Goal: Information Seeking & Learning: Learn about a topic

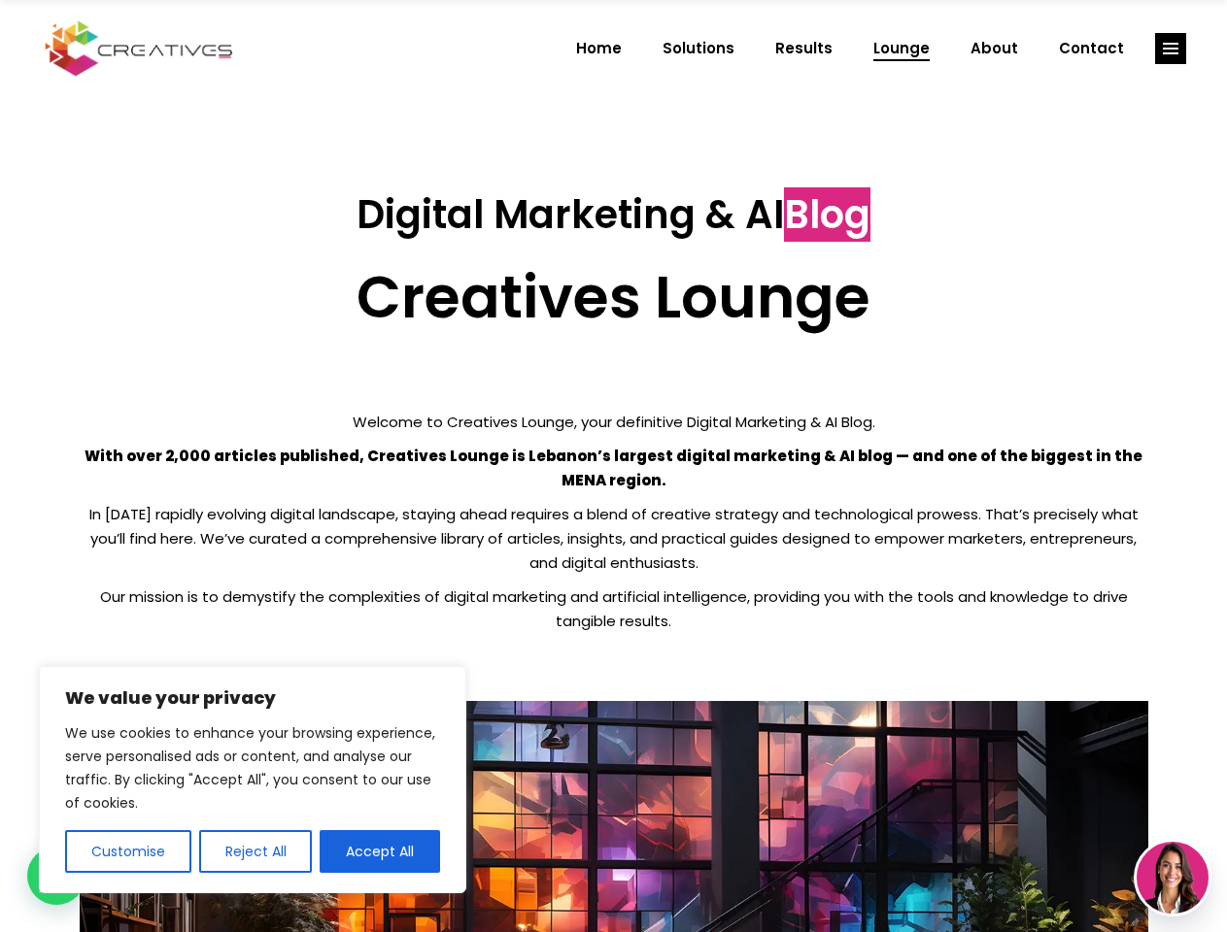
click at [613, 466] on p "With over 2,000 articles published, Creatives Lounge is Lebanon’s largest digit…" at bounding box center [614, 468] width 1068 height 49
click at [127, 852] on button "Customise" at bounding box center [128, 851] width 126 height 43
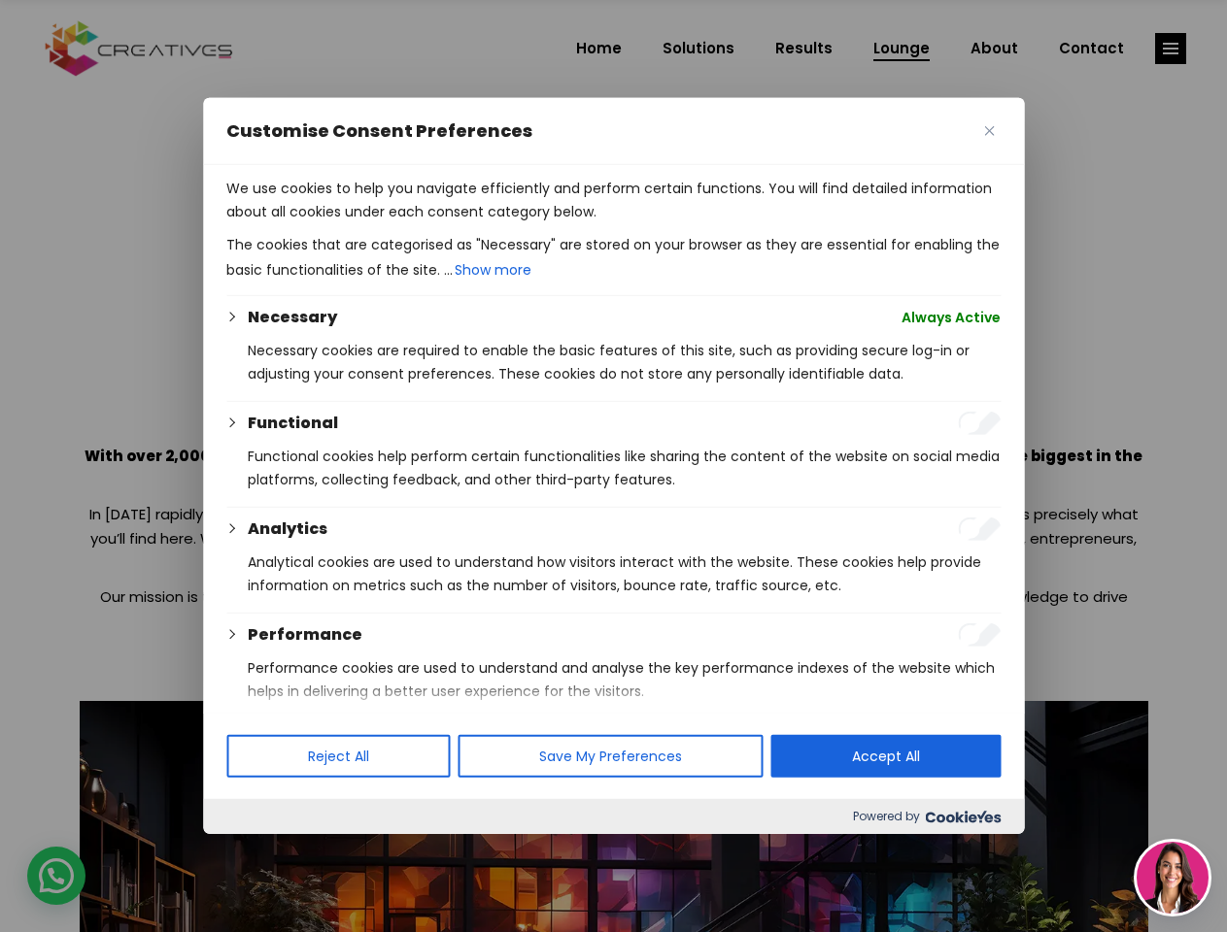
click at [254, 852] on div at bounding box center [613, 466] width 1227 height 932
click at [380, 223] on p "We use cookies to help you navigate efficiently and perform certain functions. …" at bounding box center [613, 200] width 774 height 47
click at [1170, 49] on div at bounding box center [613, 466] width 1227 height 932
click at [1172, 878] on img at bounding box center [1172, 878] width 72 height 72
